Goal: Check status

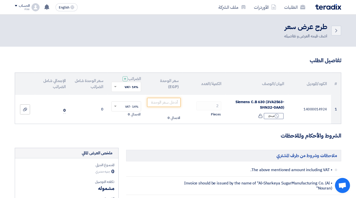
click at [327, 10] on div "الطلبات الأوردرات ملف الشركة" at bounding box center [243, 7] width 196 height 12
click at [329, 7] on img at bounding box center [328, 7] width 26 height 6
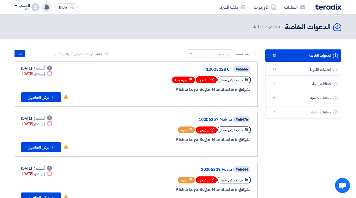
click at [44, 6] on div "قام بتعديل علي طلبه Siemens CB - شاهد التعديلات [DATE] تعديل جديد خاص بطلب شراء…" at bounding box center [47, 7] width 10 height 10
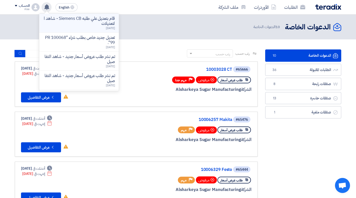
click at [76, 22] on p "قام بتعديل علي طلبه Siemens CB - شاهد التعديلات" at bounding box center [79, 21] width 72 height 10
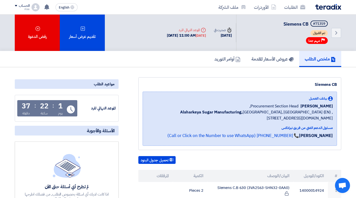
click at [331, 8] on img at bounding box center [328, 7] width 26 height 6
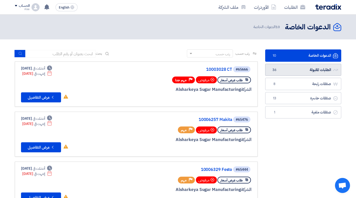
click at [303, 64] on link "الطلبات المقبولة الطلبات المقبولة 36" at bounding box center [303, 70] width 76 height 12
